Goal: Task Accomplishment & Management: Use online tool/utility

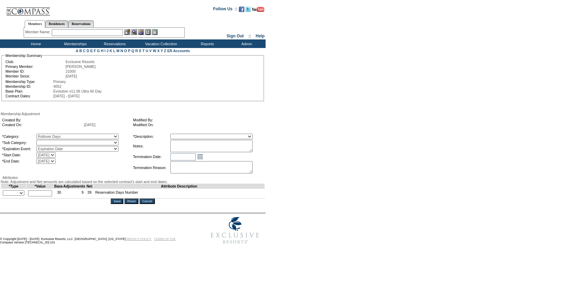
click at [65, 143] on select "Rollover Days" at bounding box center [77, 142] width 82 height 5
select select "782"
click at [50, 141] on select "Rollover Days" at bounding box center [77, 142] width 82 height 5
click at [189, 136] on select "Membership/Transfer Fee Adjustment Membership Fee Adjustment Add-On Fee Adjustm…" at bounding box center [211, 136] width 82 height 5
click at [197, 141] on textarea at bounding box center [211, 146] width 82 height 12
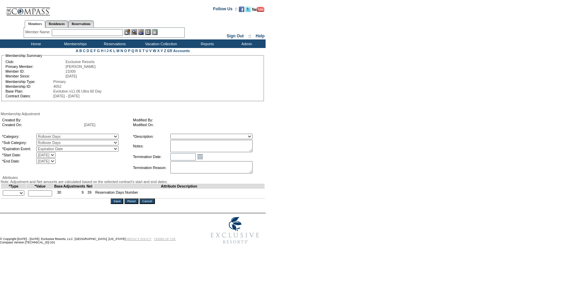
click at [197, 139] on select "Membership/Transfer Fee Adjustment Membership Fee Adjustment Add-On Fee Adjustm…" at bounding box center [211, 136] width 82 height 5
select select "275"
click at [183, 135] on select "Membership/Transfer Fee Adjustment Membership Fee Adjustment Add-On Fee Adjustm…" at bounding box center [211, 136] width 82 height 5
drag, startPoint x: 197, startPoint y: 139, endPoint x: 208, endPoint y: 153, distance: 17.8
click at [208, 152] on textarea at bounding box center [211, 146] width 82 height 12
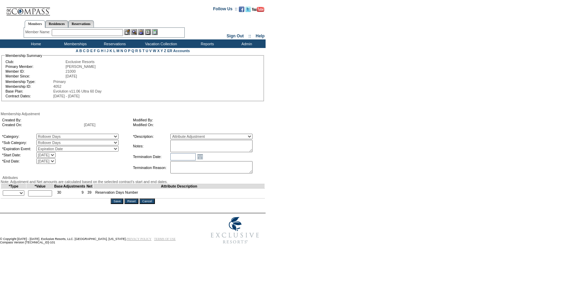
paste textarea "Per [PERSON_NAME] case on [DATE] and [PERSON_NAME] and [PERSON_NAME]'s approval…"
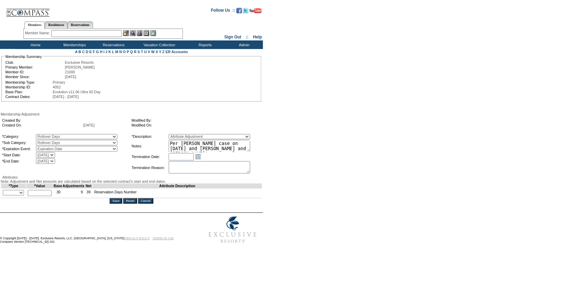
scroll to position [10, 0]
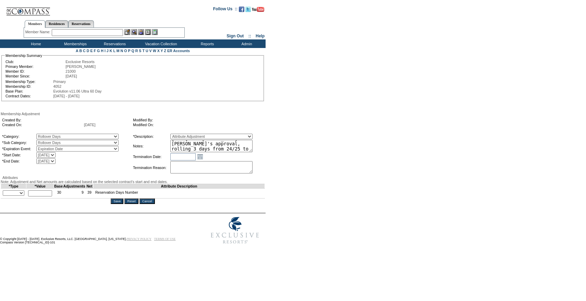
type textarea "Per [PERSON_NAME] case on [DATE] and [PERSON_NAME] and [PERSON_NAME]'s approval…"
click at [16, 196] on select "+ - Override" at bounding box center [14, 192] width 22 height 5
select select "1"
click at [4, 196] on select "+ - Override" at bounding box center [14, 192] width 22 height 5
click at [45, 196] on input "text" at bounding box center [40, 193] width 24 height 6
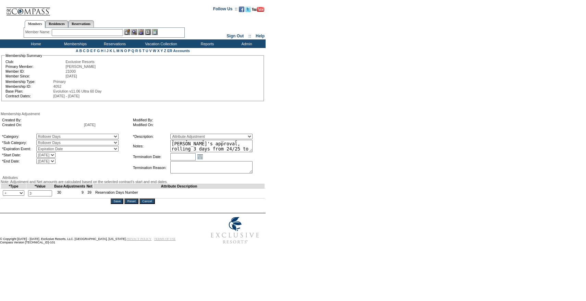
type input "3"
click at [265, 144] on table "*Category: A La Carte Days Contract Election Days Converted Days [MEDICAL_DATA]…" at bounding box center [133, 153] width 264 height 43
click at [252, 152] on textarea "Per [PERSON_NAME] case on [DATE] and [PERSON_NAME] and [PERSON_NAME]'s approval…" at bounding box center [211, 146] width 82 height 12
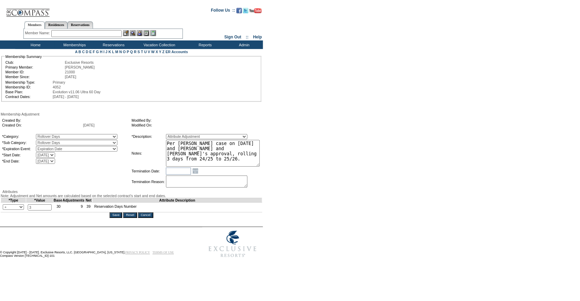
scroll to position [0, 0]
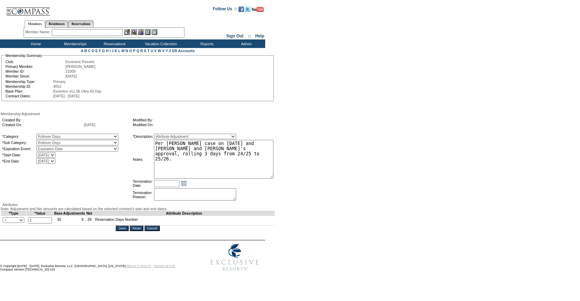
drag, startPoint x: 261, startPoint y: 152, endPoint x: 298, endPoint y: 178, distance: 45.5
click at [298, 178] on form "Follow Us ::" at bounding box center [289, 138] width 578 height 273
click at [265, 171] on textarea "Per [PERSON_NAME] case on [DATE] and [PERSON_NAME] and [PERSON_NAME]'s approval…" at bounding box center [214, 159] width 120 height 39
click at [305, 168] on form "Follow Us ::" at bounding box center [289, 138] width 578 height 273
click at [125, 231] on input "Save" at bounding box center [122, 227] width 13 height 5
